Goal: Leave review/rating: Share an evaluation or opinion about a product, service, or content

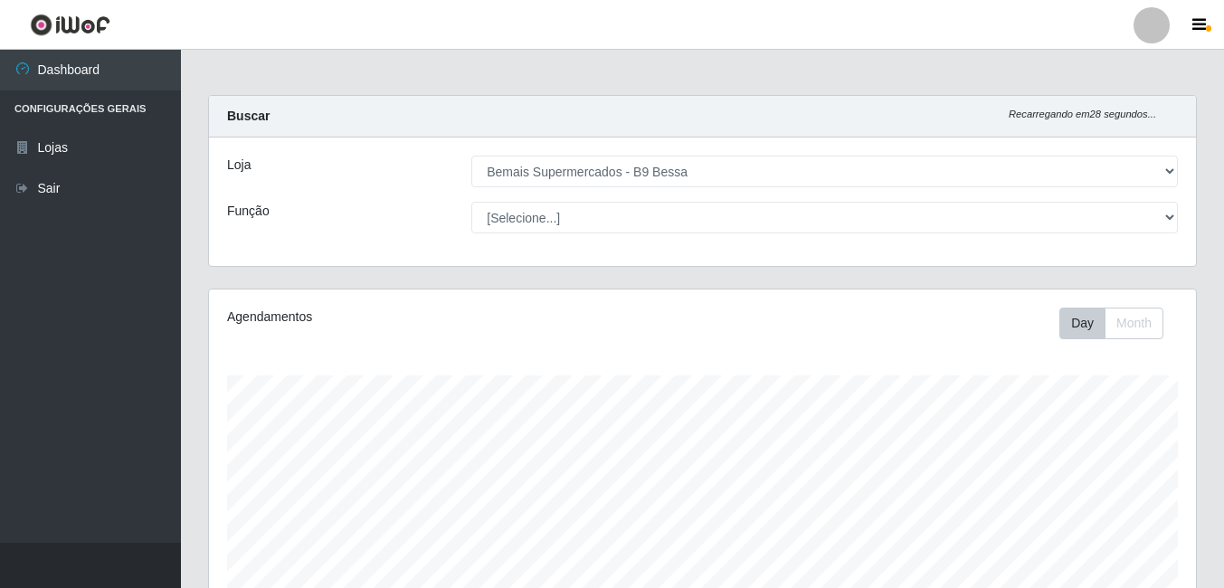
select select "410"
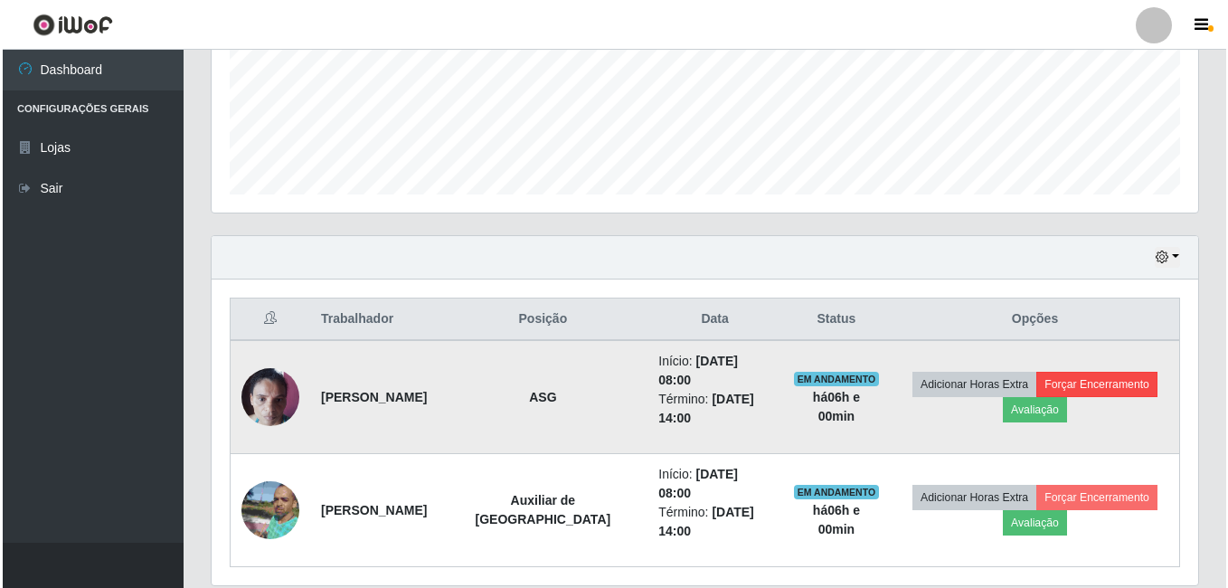
scroll to position [375, 987]
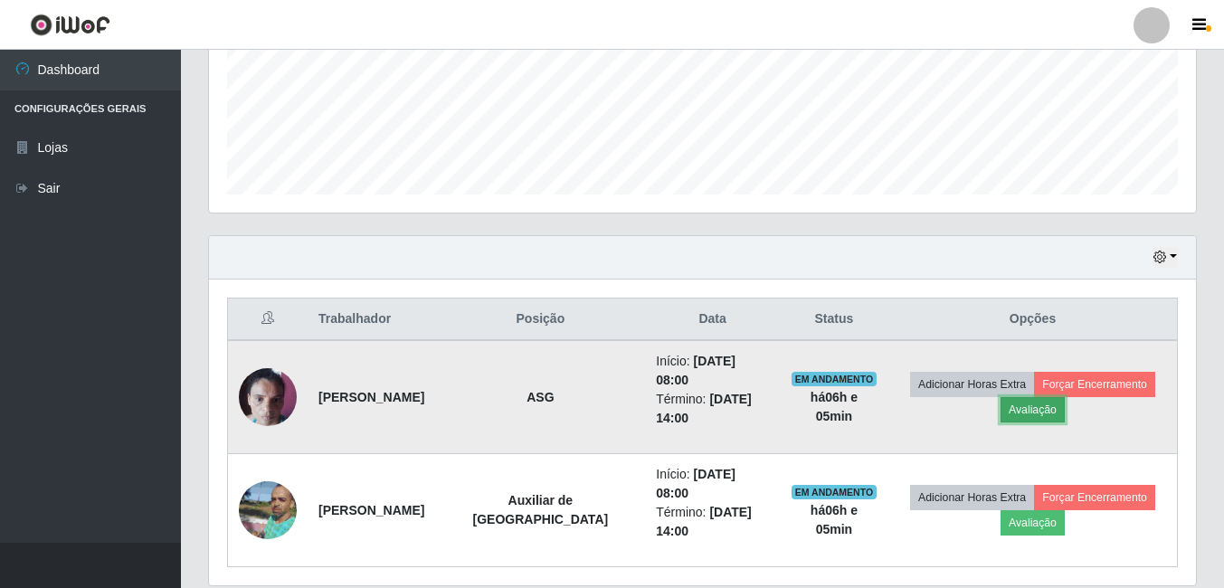
click at [1015, 397] on button "Avaliação" at bounding box center [1032, 409] width 64 height 25
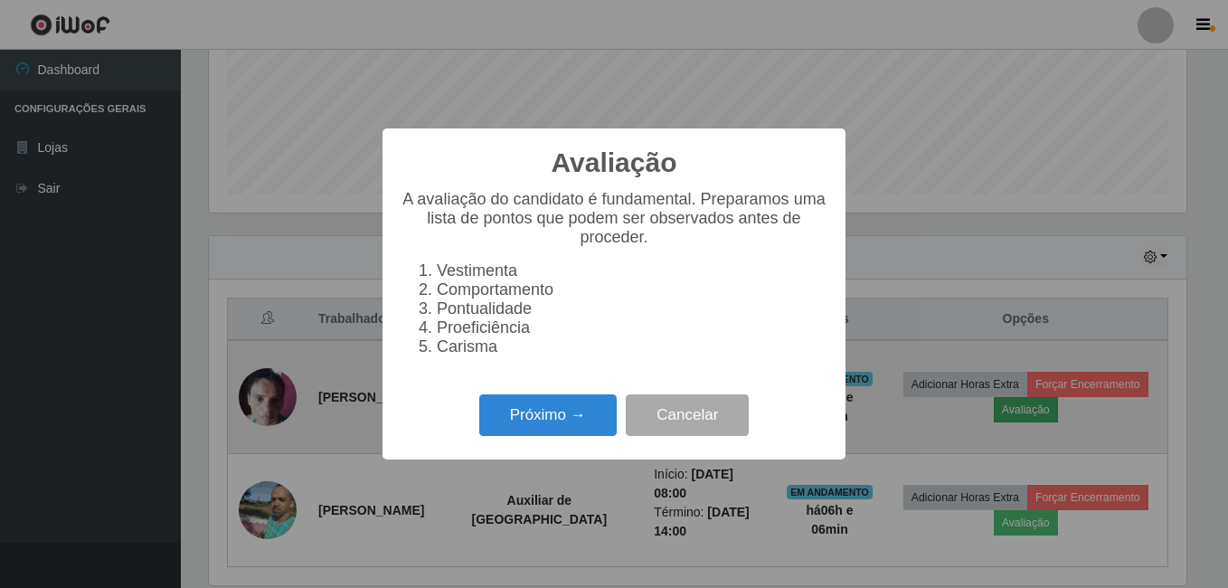
scroll to position [375, 978]
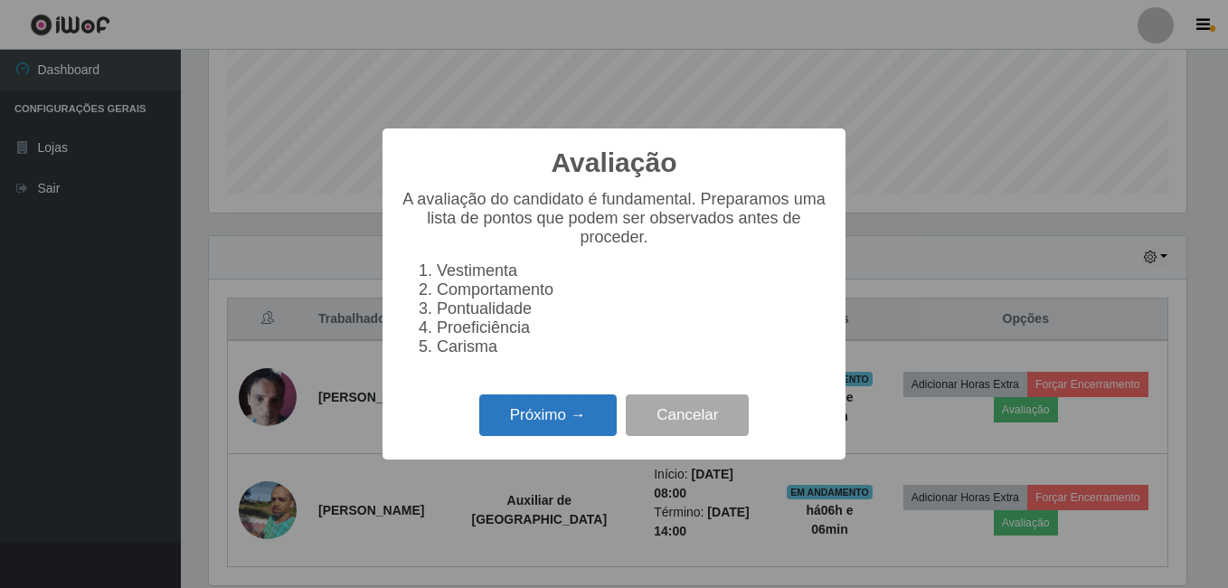
click at [564, 416] on button "Próximo →" at bounding box center [547, 415] width 137 height 43
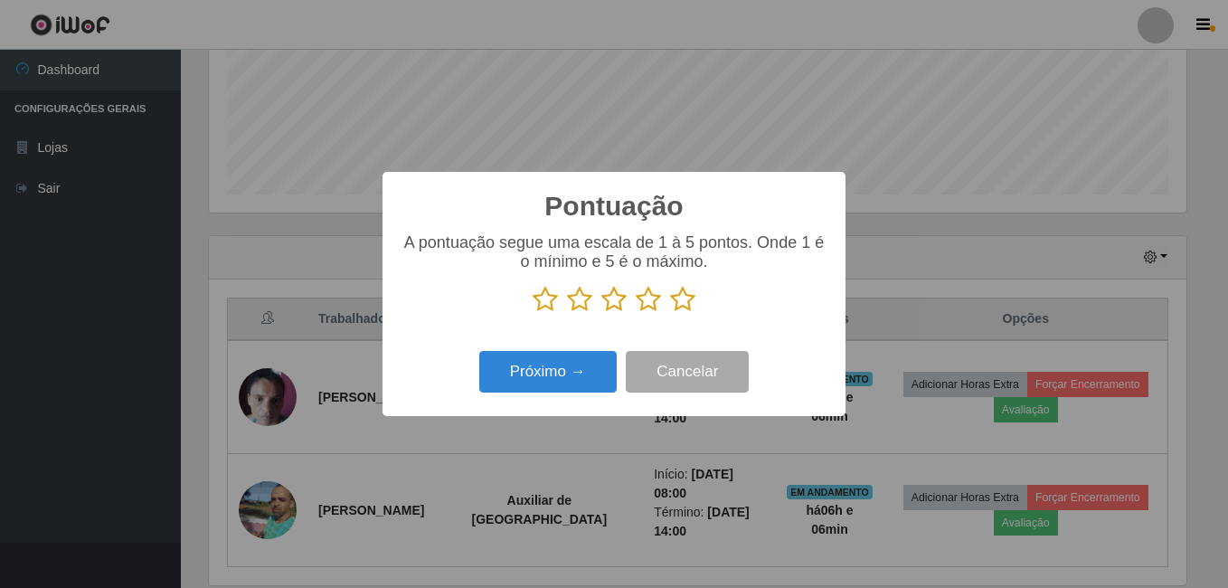
click at [689, 299] on icon at bounding box center [682, 299] width 25 height 27
click at [670, 313] on input "radio" at bounding box center [670, 313] width 0 height 0
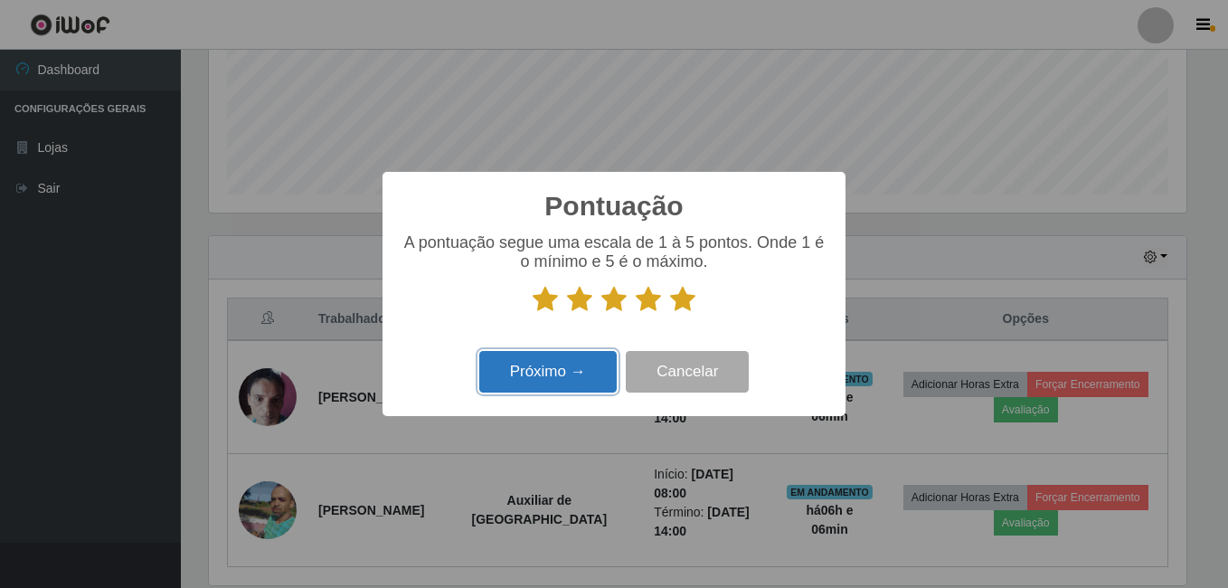
click at [556, 382] on button "Próximo →" at bounding box center [547, 372] width 137 height 43
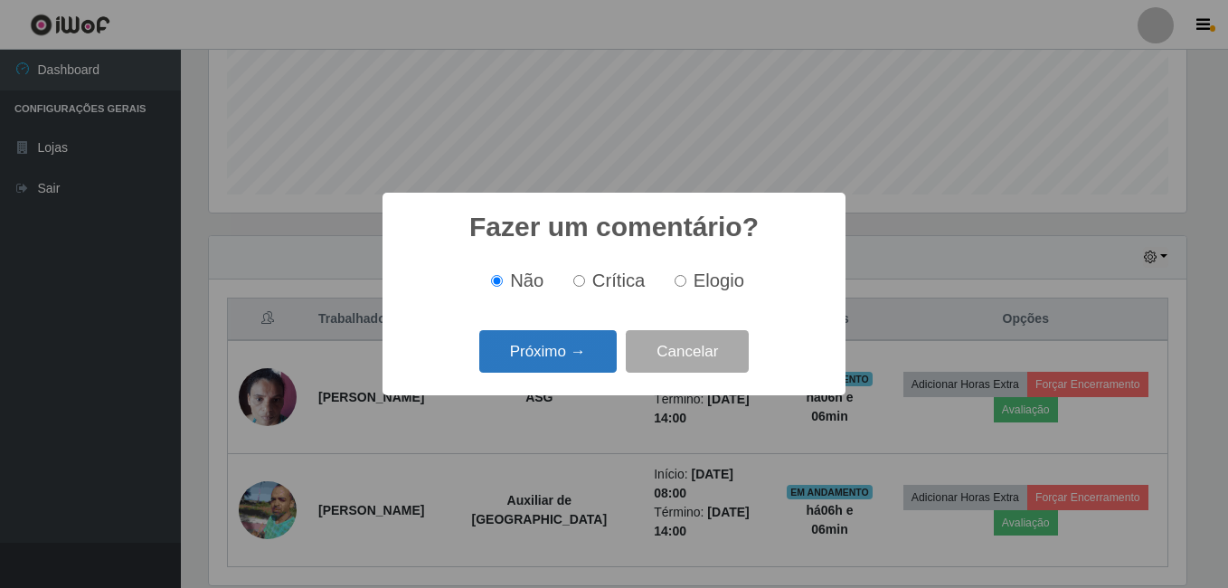
click at [547, 361] on button "Próximo →" at bounding box center [547, 351] width 137 height 43
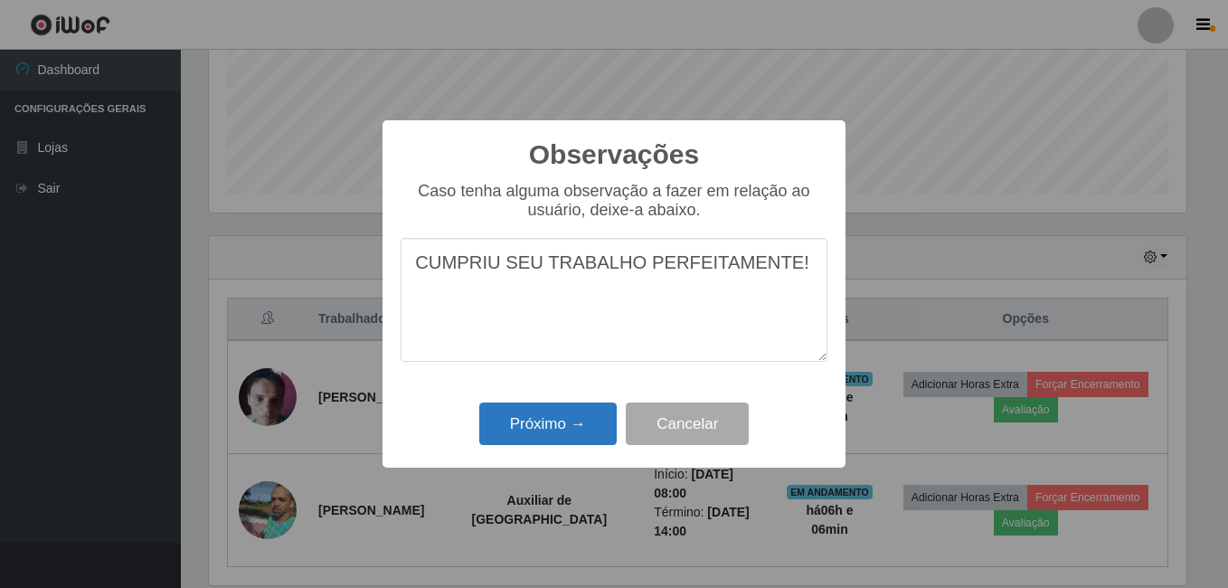
type textarea "CUMPRIU SEU TRABALHO PERFEITAMENTE!"
click at [527, 428] on button "Próximo →" at bounding box center [547, 424] width 137 height 43
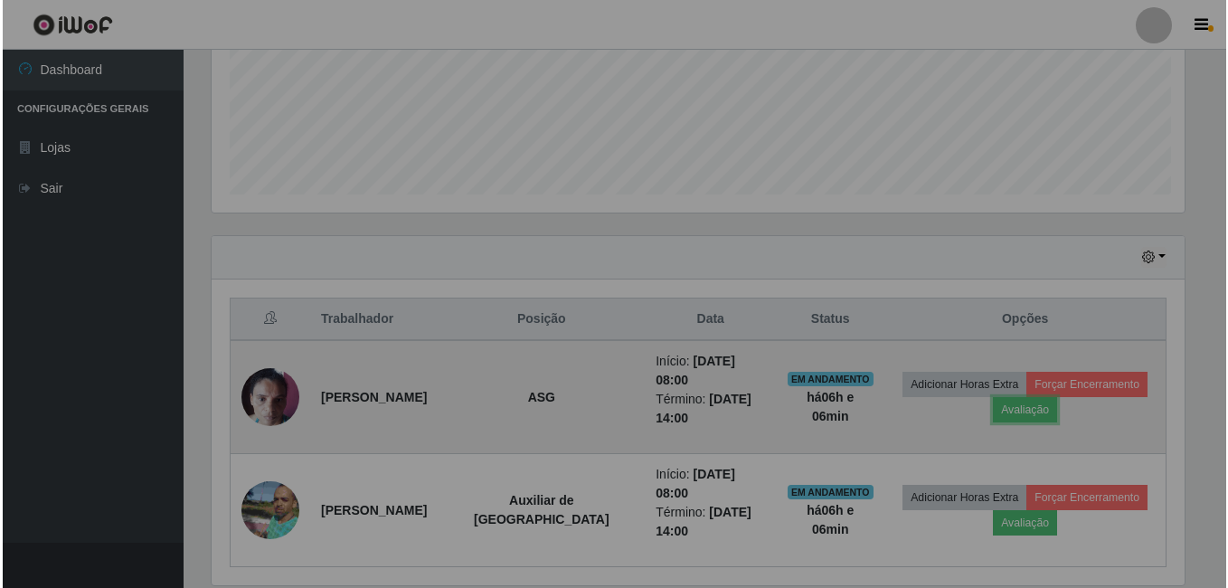
scroll to position [375, 987]
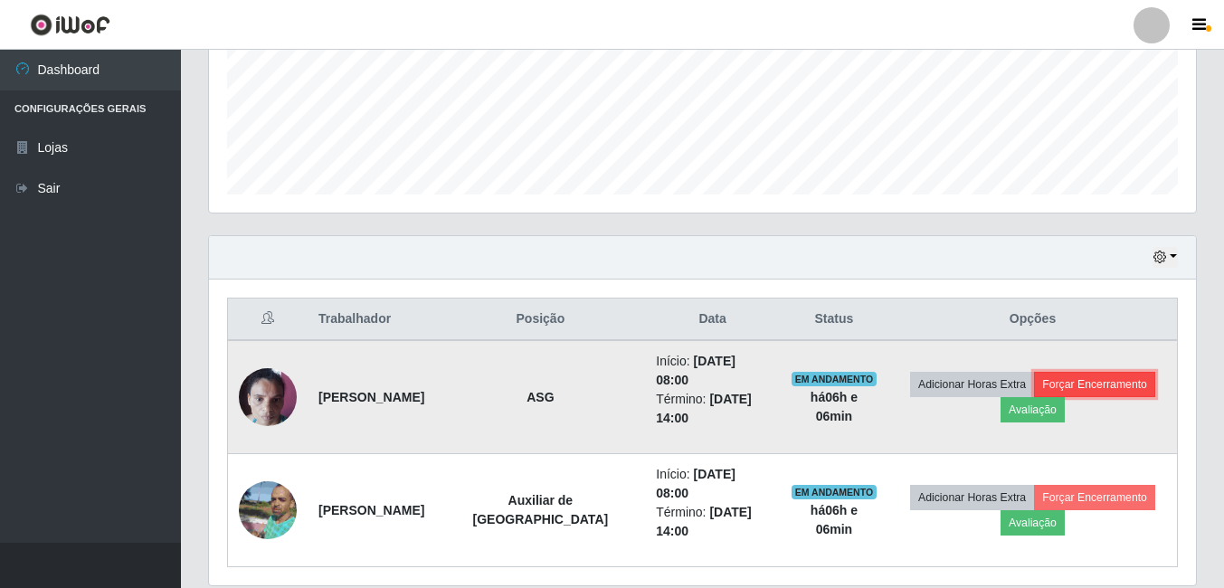
click at [1078, 378] on button "Forçar Encerramento" at bounding box center [1094, 384] width 121 height 25
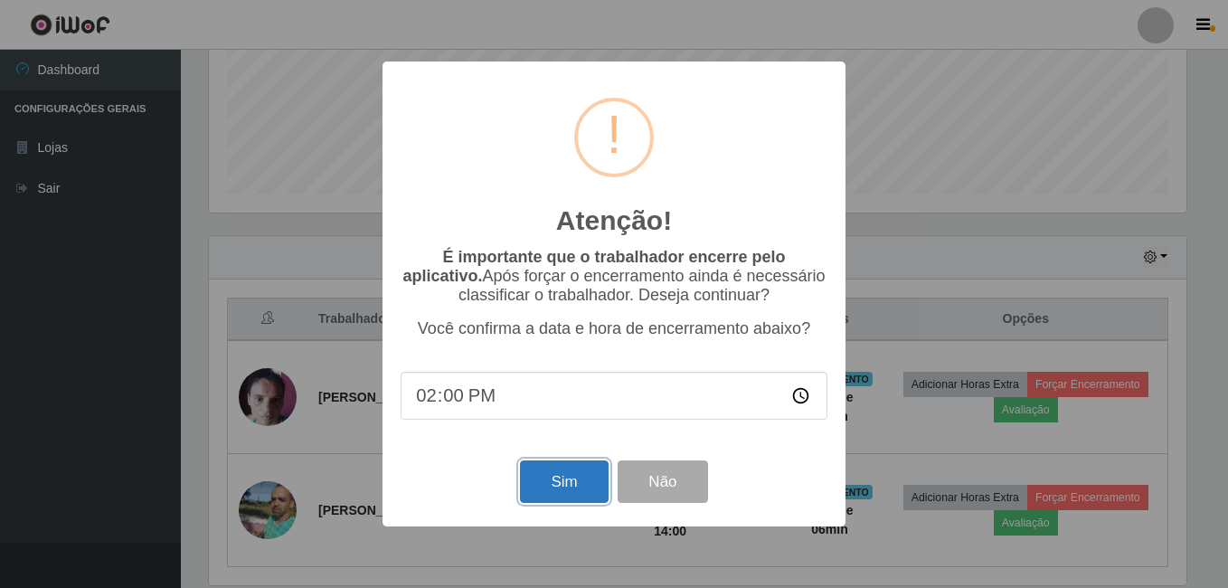
click at [575, 479] on button "Sim" at bounding box center [564, 481] width 88 height 43
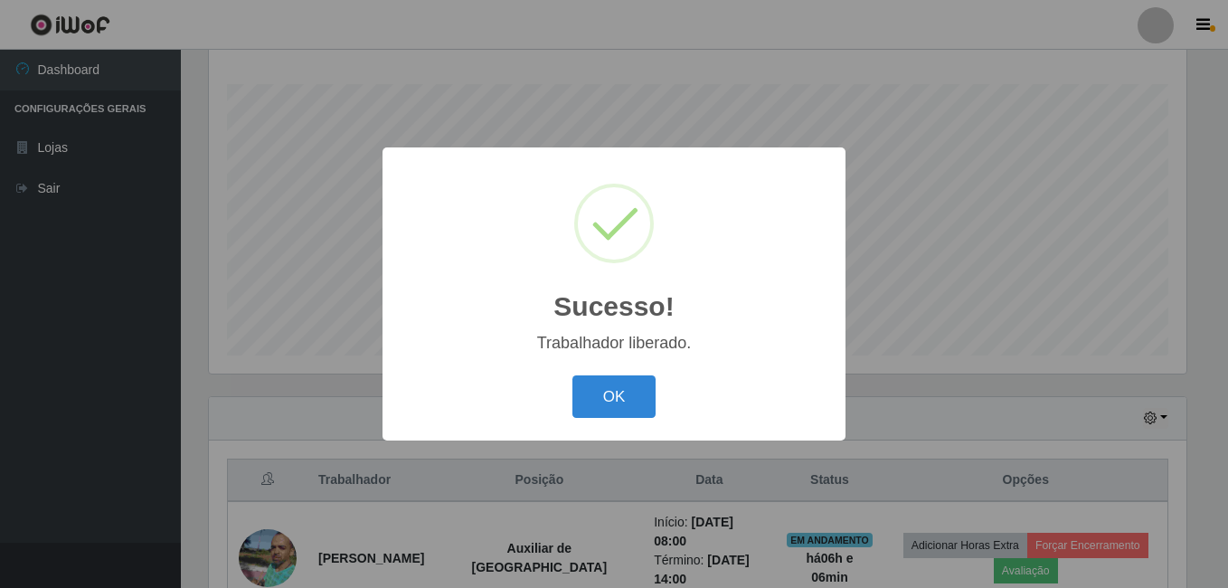
drag, startPoint x: 580, startPoint y: 396, endPoint x: 671, endPoint y: 407, distance: 92.0
click at [581, 396] on button "OK" at bounding box center [615, 396] width 84 height 43
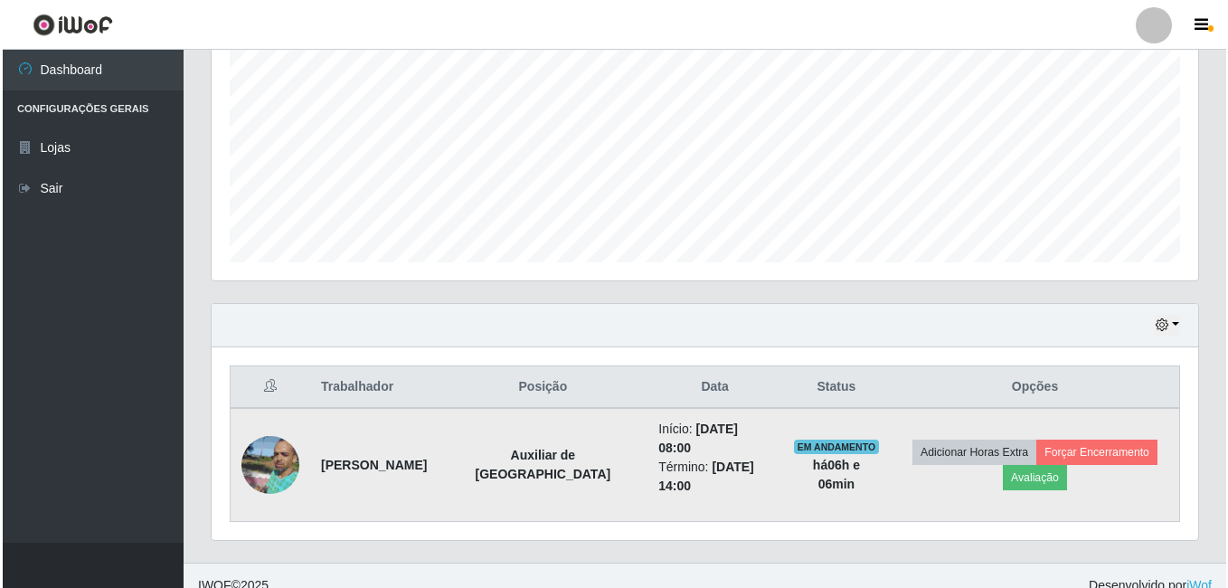
scroll to position [385, 0]
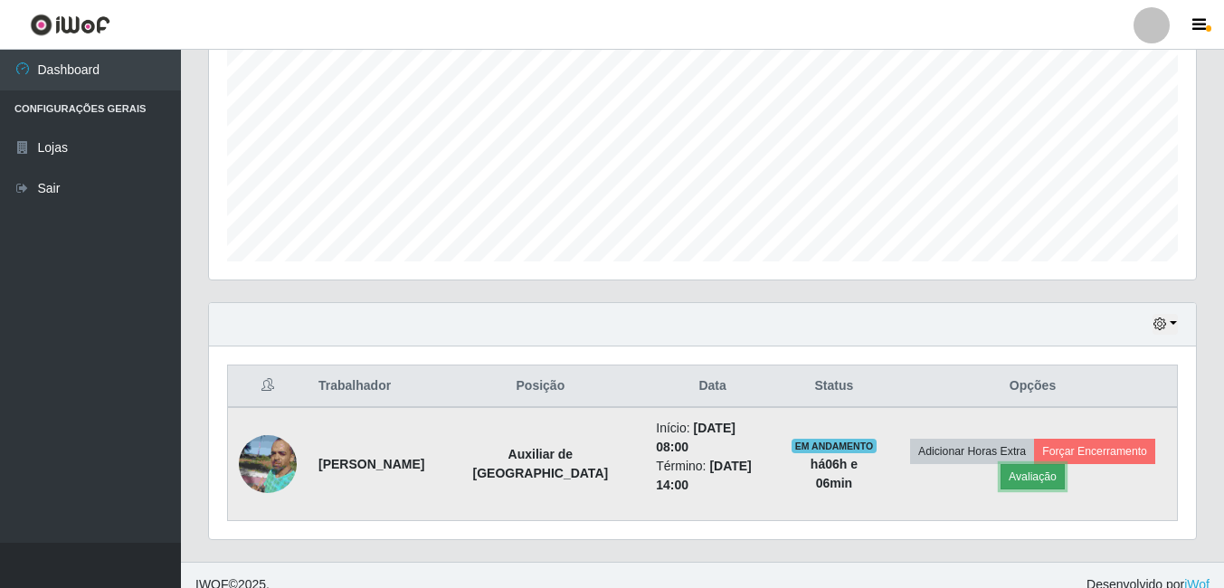
click at [1025, 469] on button "Avaliação" at bounding box center [1032, 476] width 64 height 25
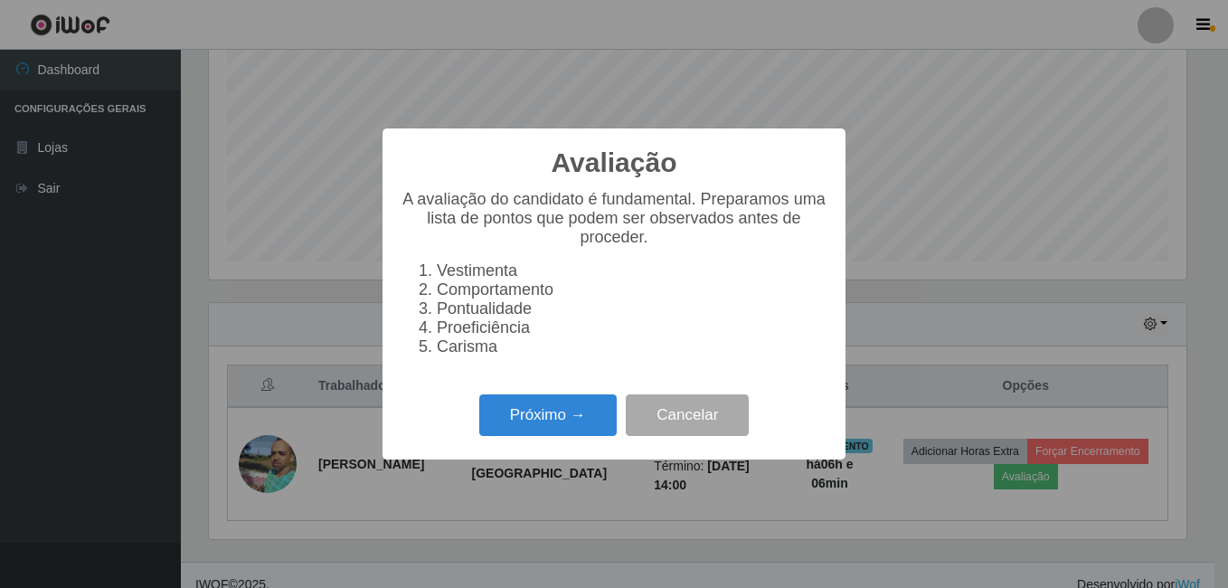
scroll to position [375, 978]
click at [574, 417] on button "Próximo →" at bounding box center [547, 415] width 137 height 43
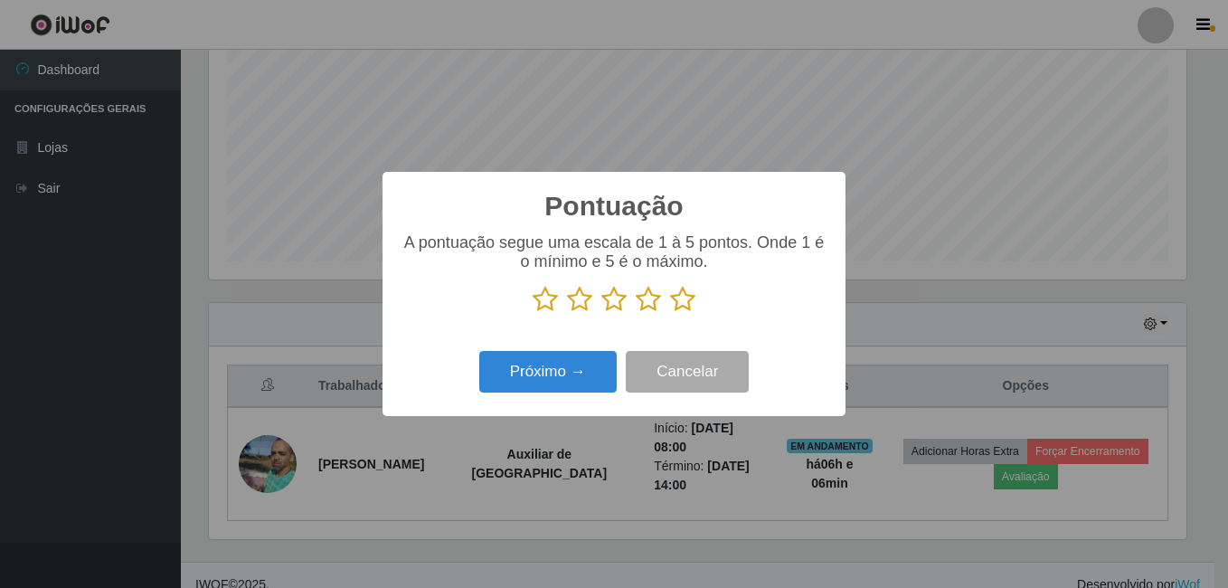
scroll to position [904162, 903559]
click at [695, 306] on icon at bounding box center [682, 299] width 25 height 27
click at [670, 313] on input "radio" at bounding box center [670, 313] width 0 height 0
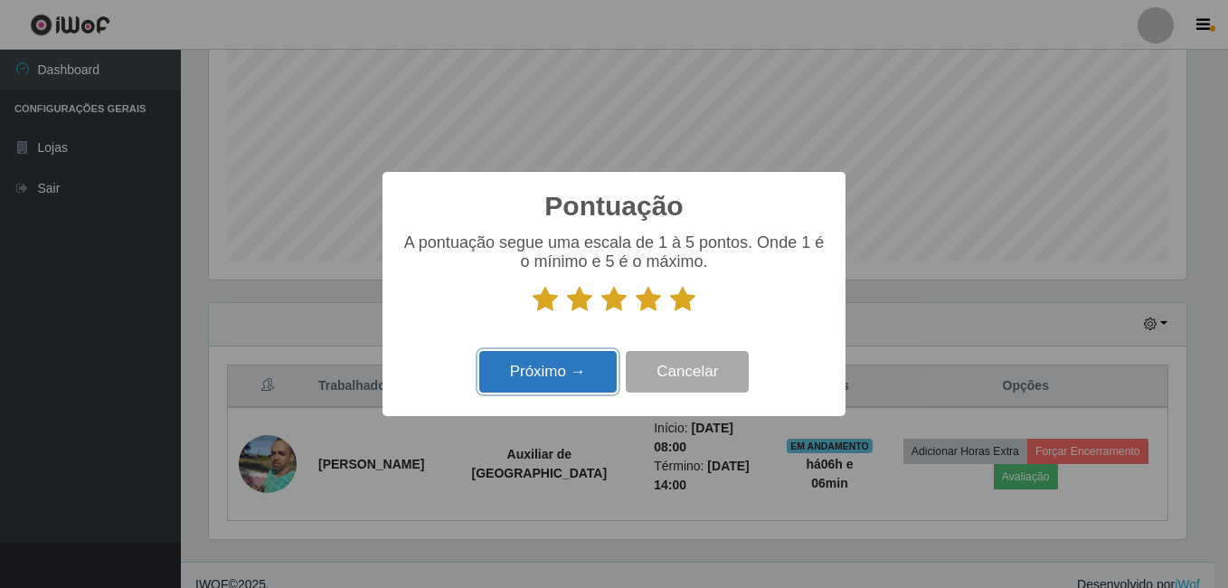
click at [595, 360] on button "Próximo →" at bounding box center [547, 372] width 137 height 43
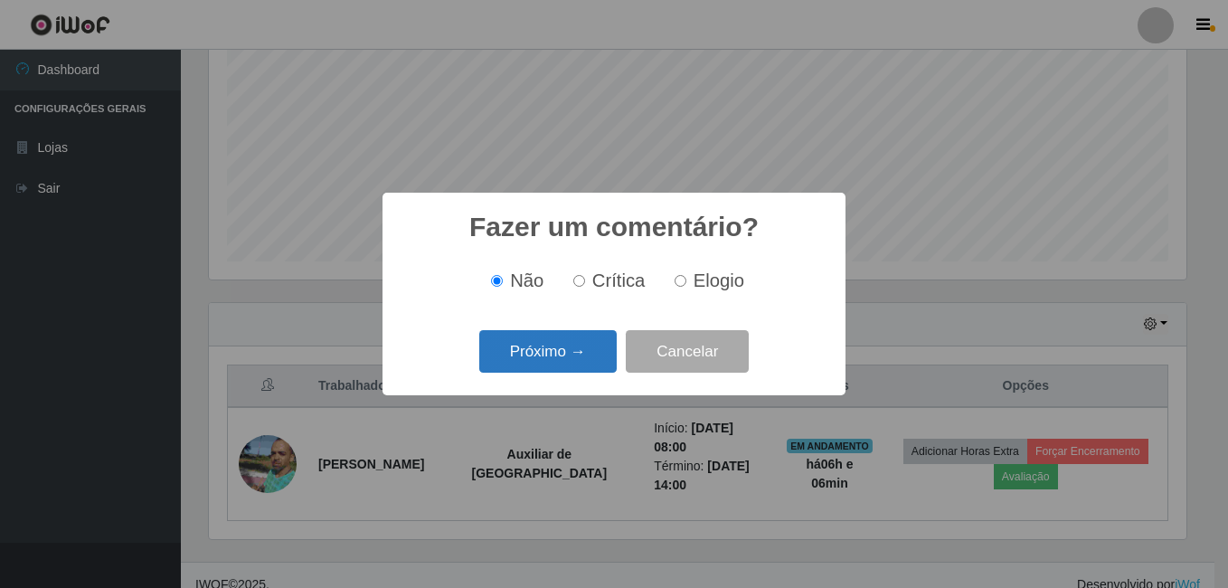
click at [574, 355] on button "Próximo →" at bounding box center [547, 351] width 137 height 43
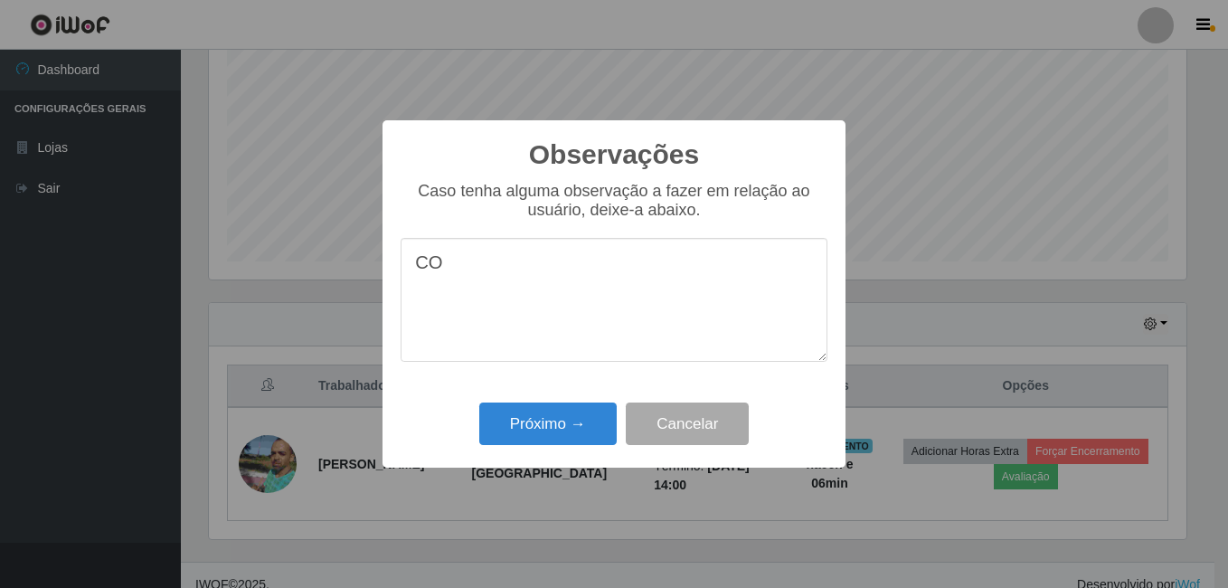
type textarea "C"
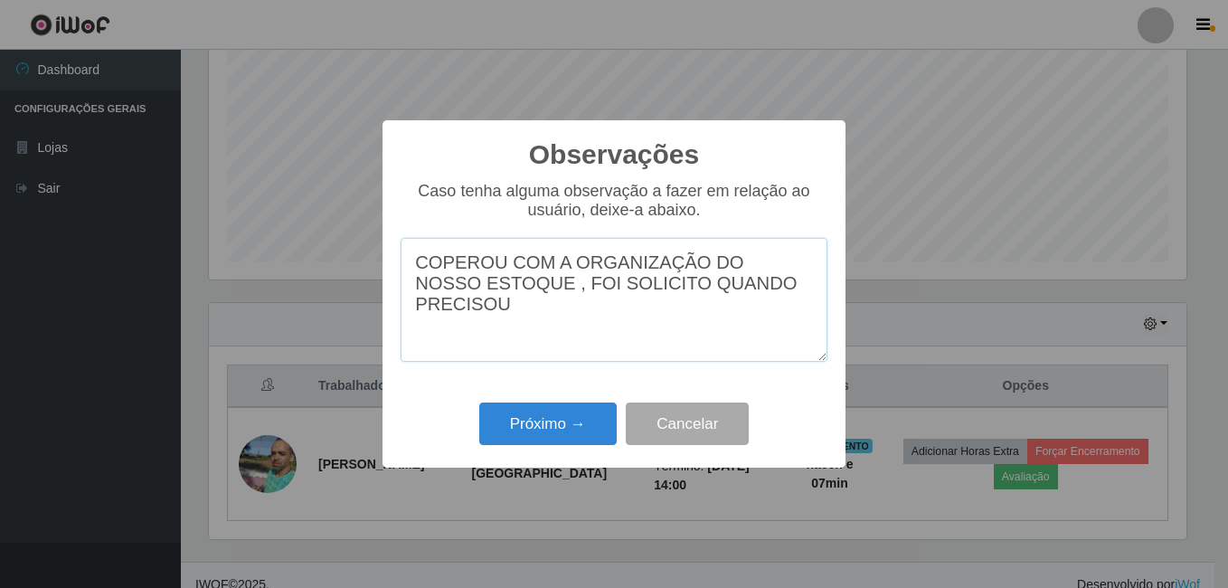
click at [440, 272] on textarea "COPEROU COM A ORGANIZAÇÃO DO NOSSO ESTOQUE , FOI SOLICITO QUANDO PRECISOU" at bounding box center [614, 300] width 427 height 124
click at [614, 303] on textarea "COOPEROU COM A ORGANIZAÇÃO DO NOSSO ESTOQUE , FOI SOLICITO QUANDO PRECISOU" at bounding box center [614, 300] width 427 height 124
click at [796, 283] on textarea "COOPEROU COM A ORGANIZAÇÃO DO NOSSO ESTOQUE , FOI SOLICITO QUANDO PRECISOU" at bounding box center [614, 300] width 427 height 124
click at [775, 306] on textarea "COOPEROU COM A ORGANIZAÇÃO DO NOSSO ESTOQUE , FOI MUITO SOLICITO E AJUDO BASTAN…" at bounding box center [614, 300] width 427 height 124
click at [753, 283] on textarea "COOPEROU COM A ORGANIZAÇÃO DO NOSSO ESTOQUE , FOI MUITO SOLICITO E AJUDO BASTAN…" at bounding box center [614, 300] width 427 height 124
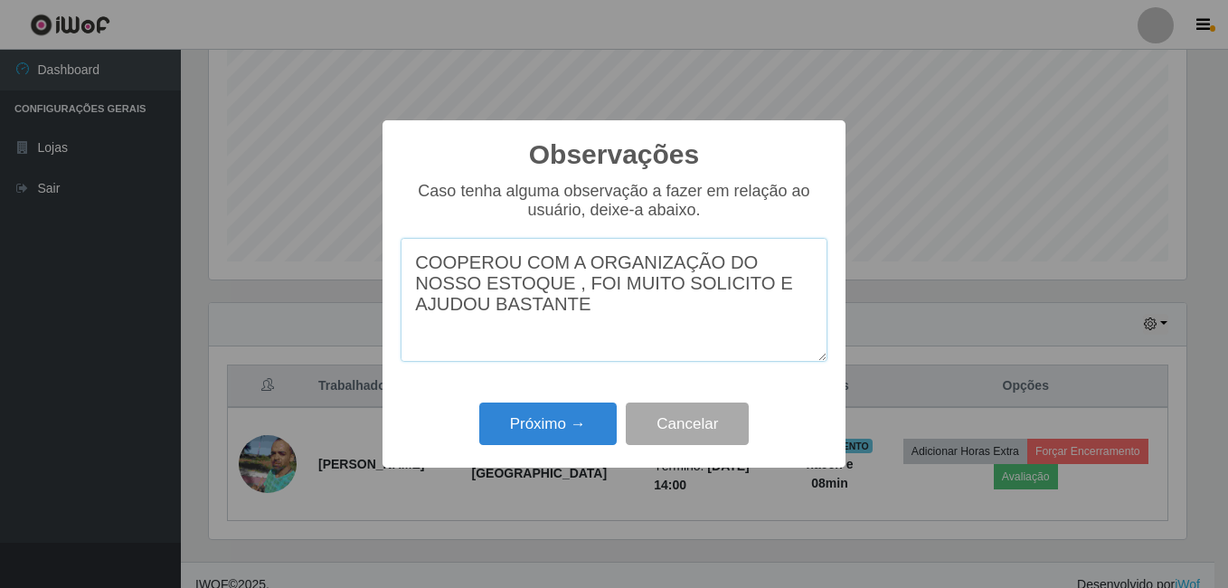
click at [556, 341] on textarea "COOPEROU COM A ORGANIZAÇÃO DO NOSSO ESTOQUE , FOI MUITO SOLICITO E AJUDOU BASTA…" at bounding box center [614, 300] width 427 height 124
type textarea "COOPEROU COM A ORGANIZAÇÃO DO NOSSO ESTOQUE , FOI MUITO SOLICITO E AJUDOU BASTA…"
click at [568, 420] on button "Próximo →" at bounding box center [547, 424] width 137 height 43
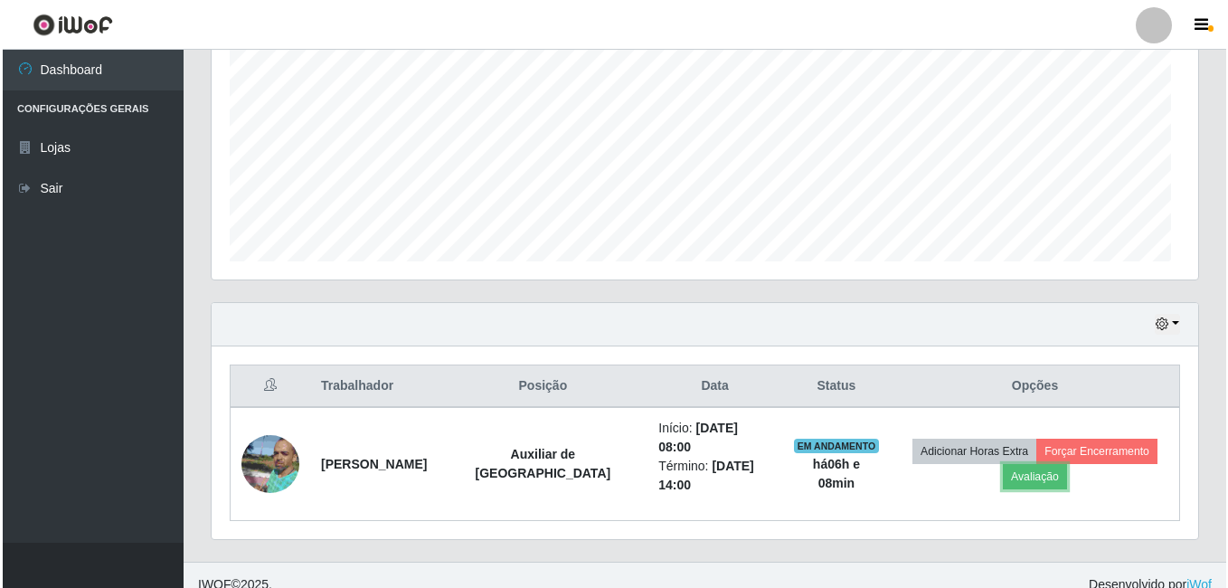
scroll to position [375, 987]
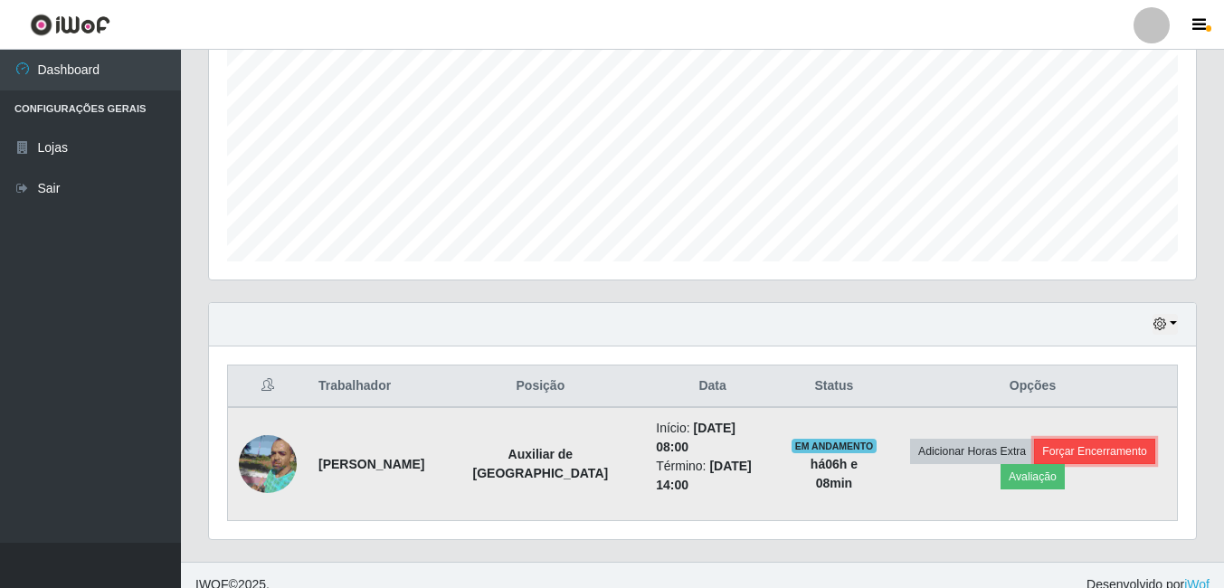
click at [1104, 441] on button "Forçar Encerramento" at bounding box center [1094, 451] width 121 height 25
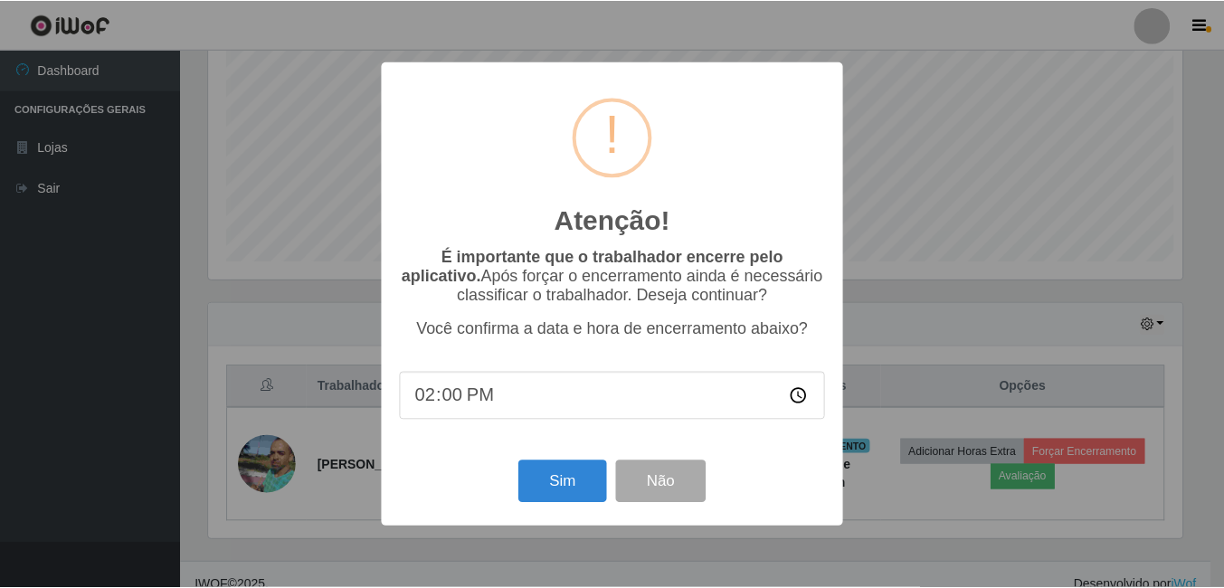
scroll to position [375, 978]
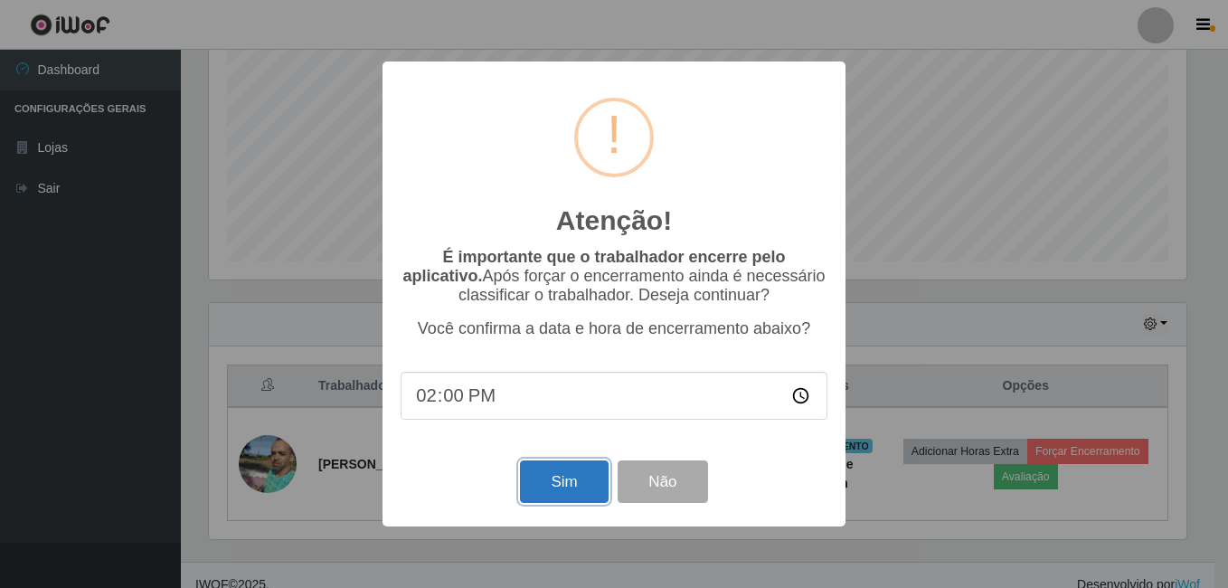
drag, startPoint x: 537, startPoint y: 493, endPoint x: 526, endPoint y: 482, distance: 15.4
click at [538, 491] on button "Sim" at bounding box center [564, 481] width 88 height 43
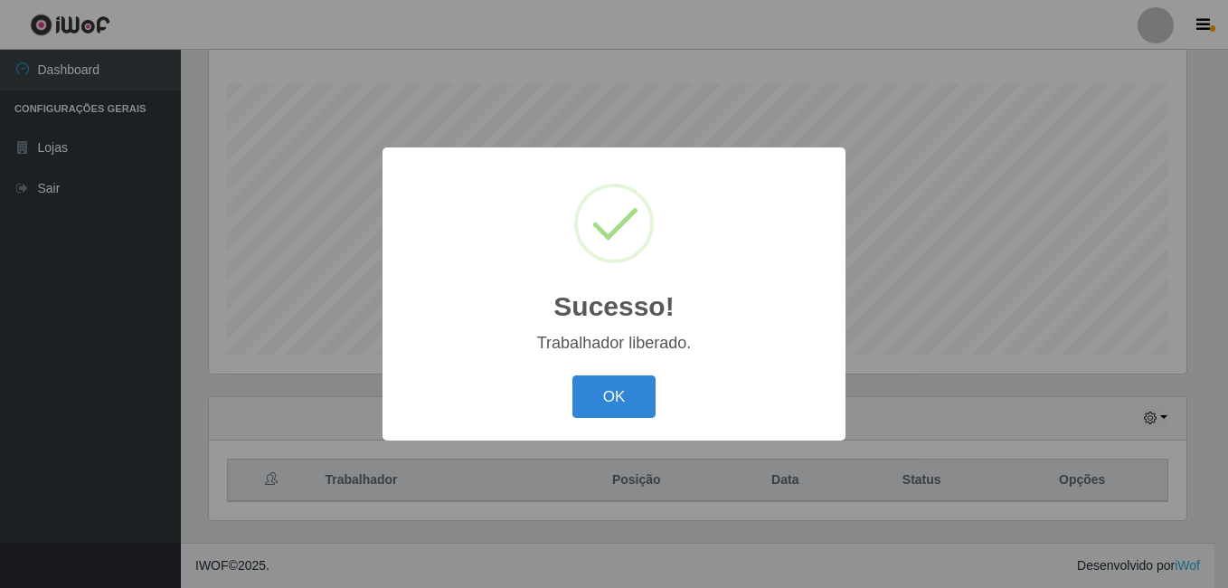
click at [573, 375] on button "OK" at bounding box center [615, 396] width 84 height 43
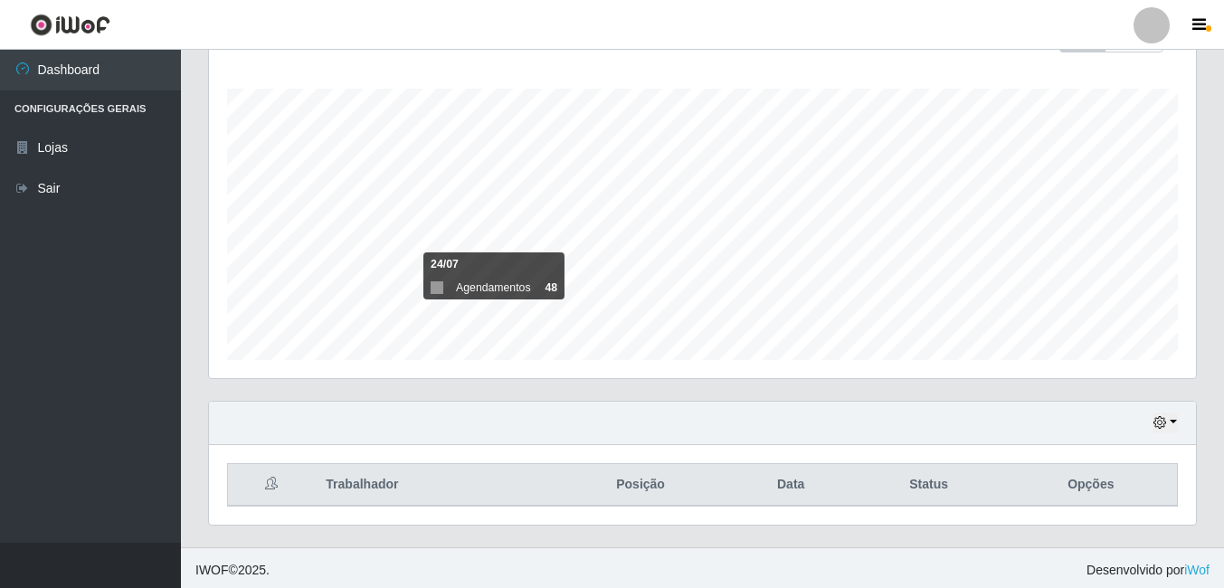
scroll to position [291, 0]
